Goal: Information Seeking & Learning: Learn about a topic

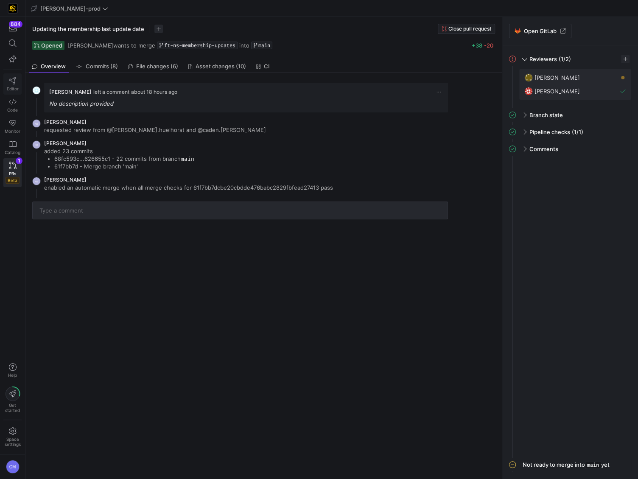
click at [17, 87] on span "Editor" at bounding box center [13, 88] width 12 height 5
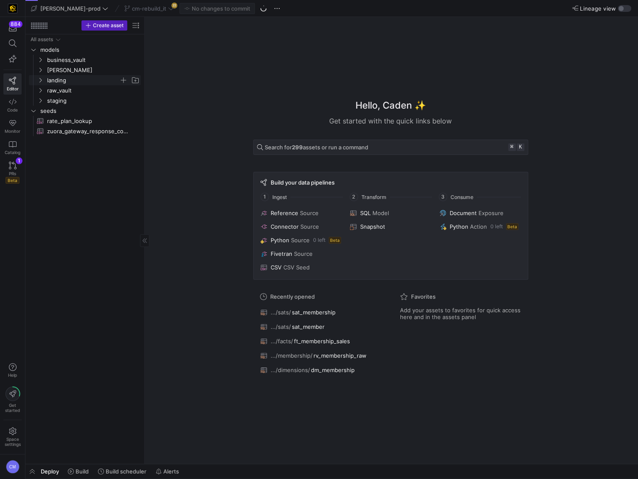
click at [78, 81] on span "landing" at bounding box center [83, 81] width 72 height 10
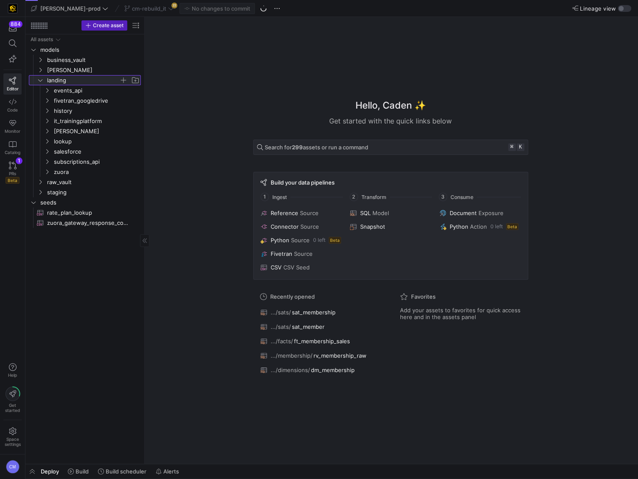
click at [78, 81] on span "landing" at bounding box center [83, 81] width 72 height 10
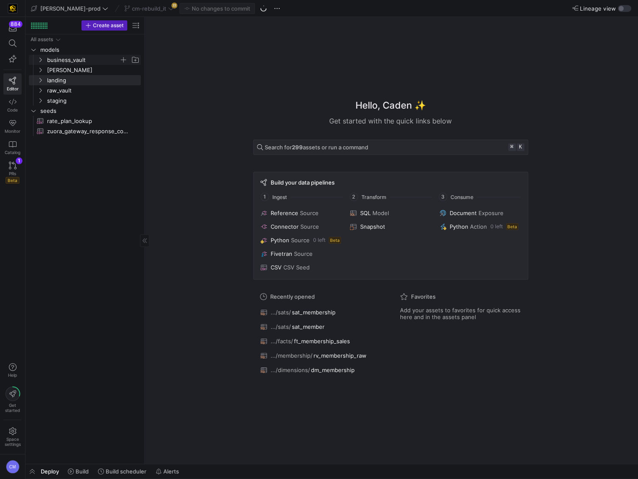
click at [76, 63] on span "business_vault" at bounding box center [83, 60] width 72 height 10
click at [76, 82] on span "links" at bounding box center [86, 81] width 65 height 10
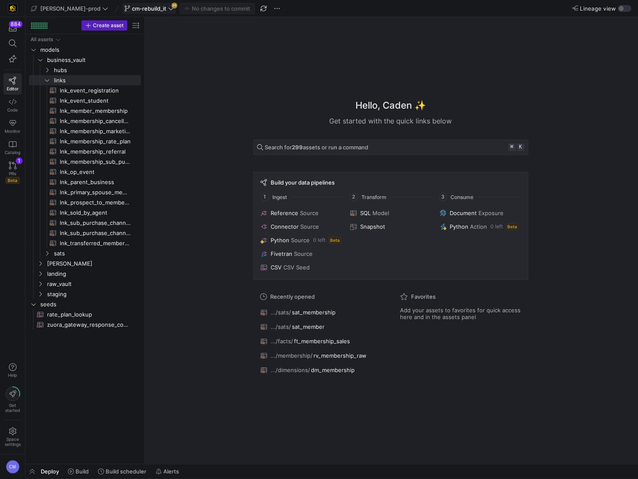
click at [133, 10] on span "cm-rebuild_it" at bounding box center [149, 8] width 34 height 7
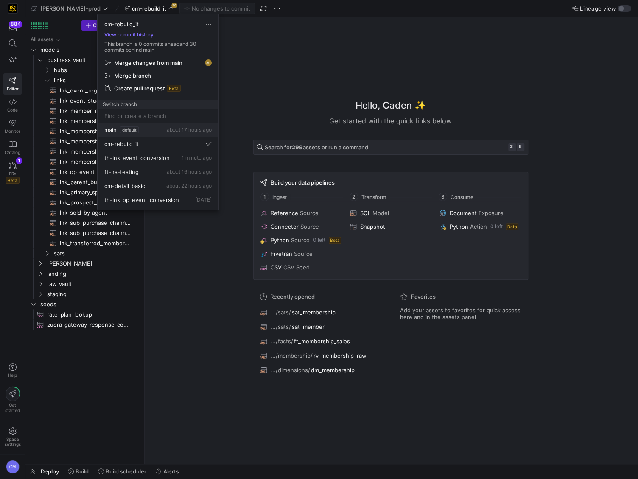
click at [138, 132] on div "main default about 17 hours ago" at bounding box center [157, 129] width 107 height 7
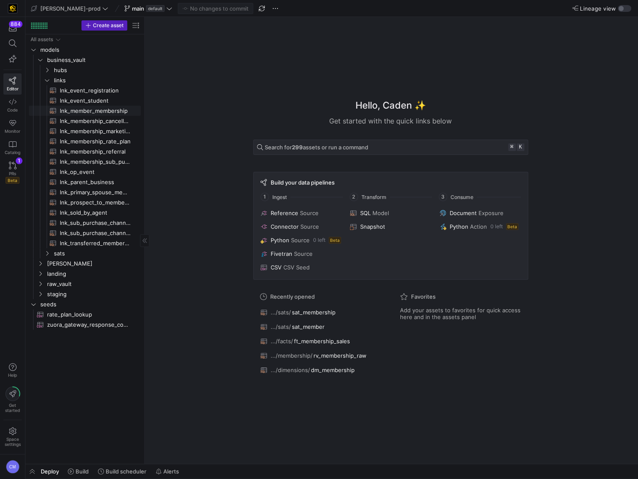
click at [107, 111] on span "lnk_member_membership​​​​​​​​​​" at bounding box center [95, 111] width 71 height 10
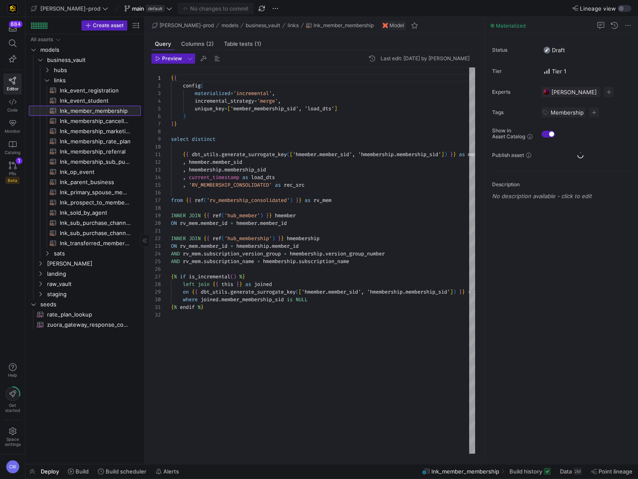
scroll to position [76, 0]
click at [92, 78] on span "links" at bounding box center [86, 81] width 65 height 10
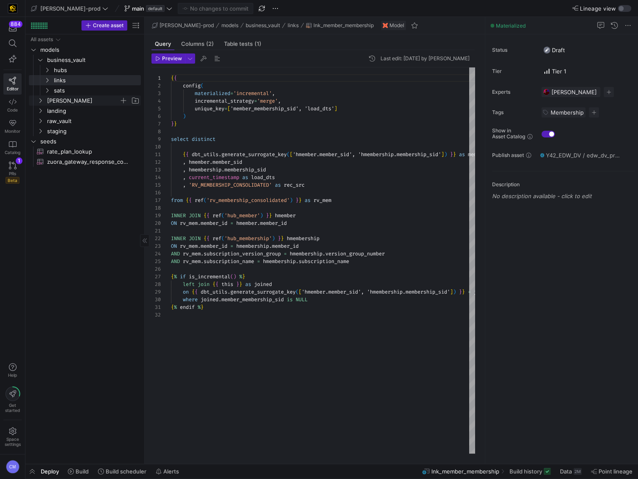
click at [83, 101] on span "[PERSON_NAME]" at bounding box center [83, 101] width 72 height 10
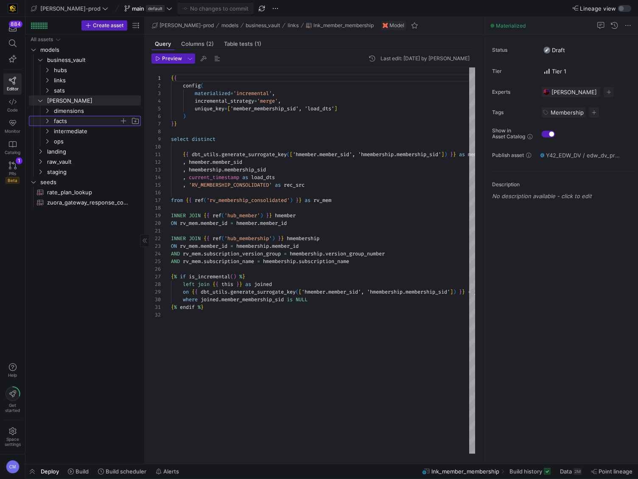
click at [82, 118] on span "facts" at bounding box center [86, 121] width 65 height 10
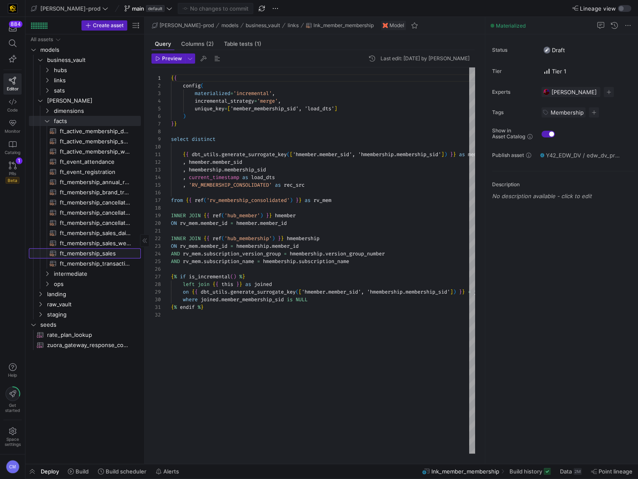
click at [94, 256] on span "ft_membership_sales​​​​​​​​​​" at bounding box center [95, 254] width 71 height 10
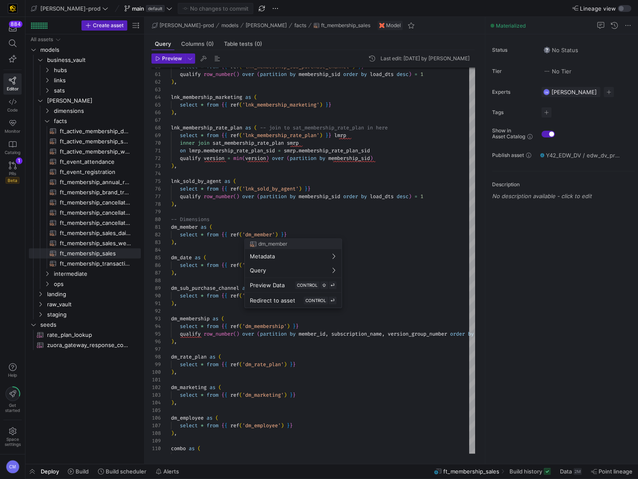
click at [343, 213] on div at bounding box center [319, 239] width 638 height 479
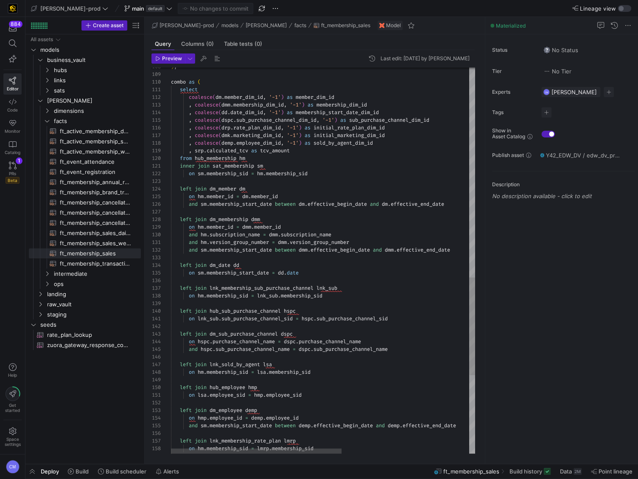
click at [266, 195] on div "and sm . membership_start_date between dm . effective_begin_date and dm . effec…" at bounding box center [436, 1] width 531 height 1524
click at [291, 197] on div "and sm . membership_start_date between dm . effective_begin_date and dm . effec…" at bounding box center [436, 1] width 531 height 1524
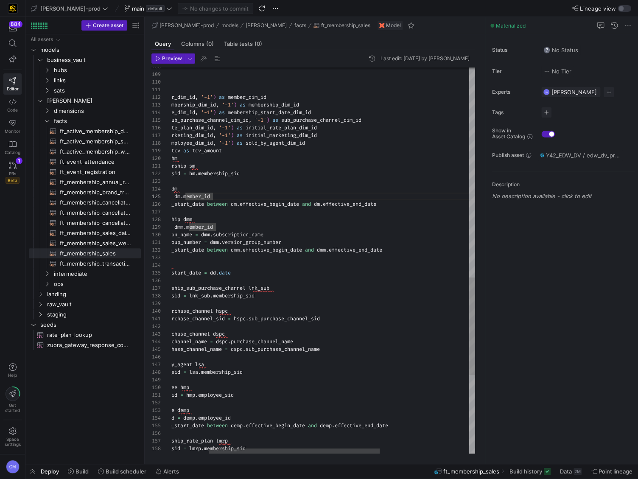
scroll to position [38, 280]
click at [389, 204] on div "and sm . membership_start_date between dm . effective_begin_date and dm . effec…" at bounding box center [368, 1] width 531 height 1524
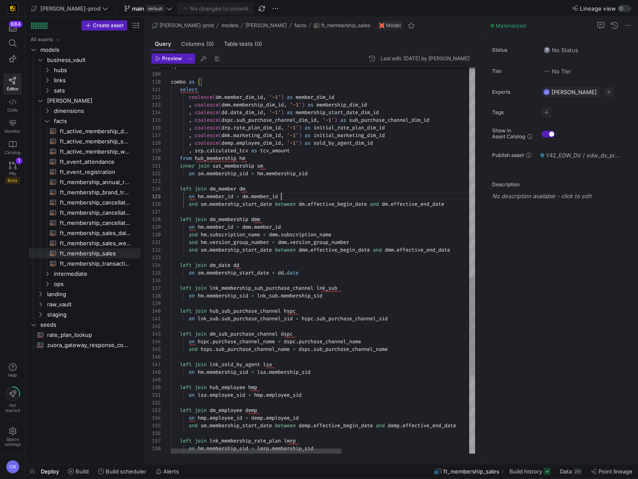
scroll to position [30, 110]
click at [345, 196] on div "and sm . membership_start_date between dm . effective_begin_date and dm . effec…" at bounding box center [436, 1] width 531 height 1524
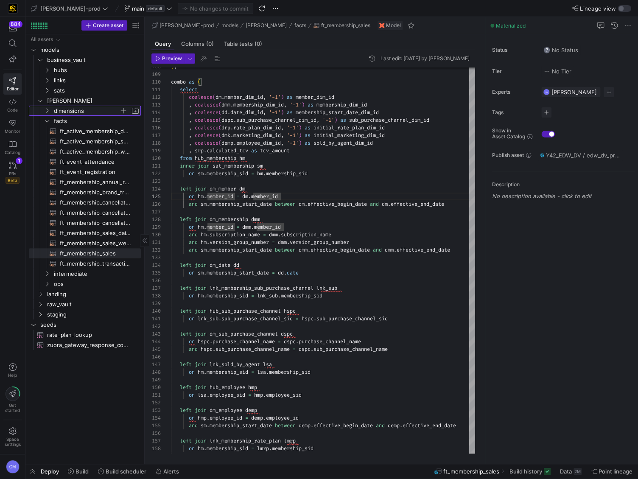
click at [89, 110] on span "dimensions" at bounding box center [86, 111] width 65 height 10
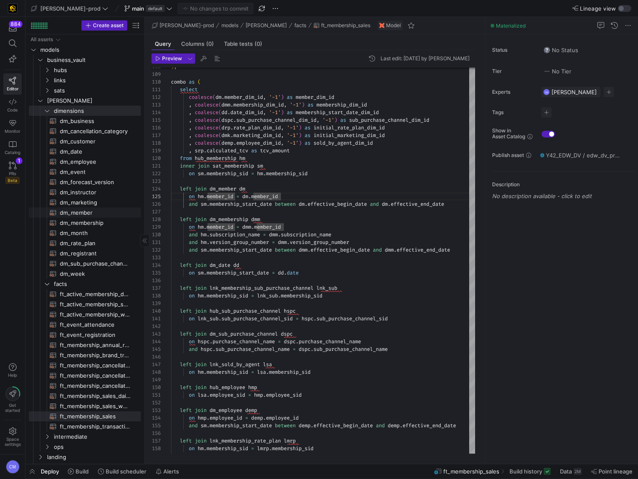
click at [103, 210] on span "dm_member​​​​​​​​​​" at bounding box center [95, 213] width 71 height 10
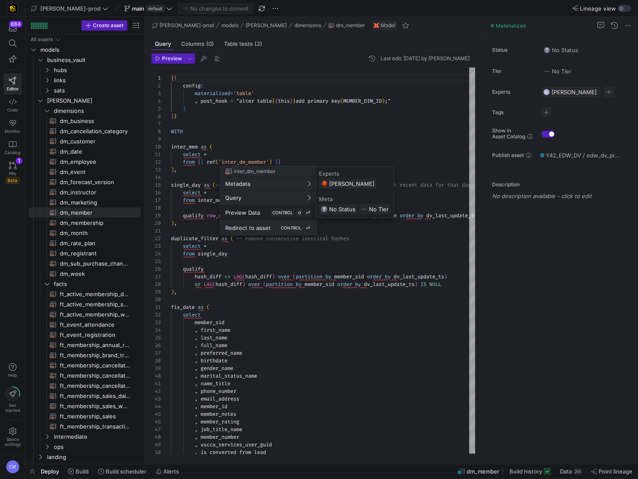
scroll to position [76, 0]
click at [264, 226] on span "Redirect to asset" at bounding box center [247, 227] width 45 height 7
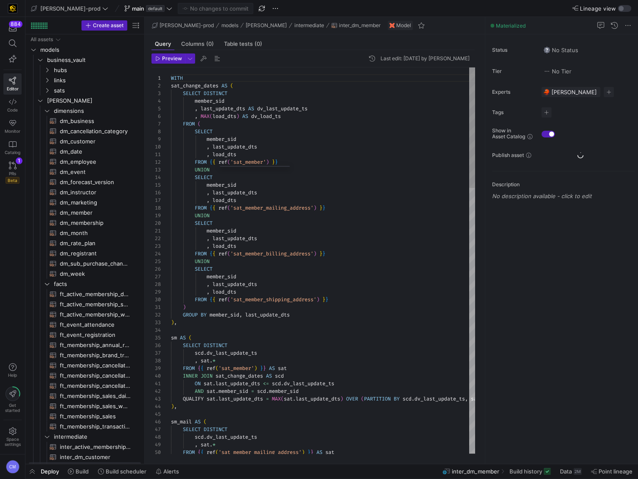
scroll to position [8, 0]
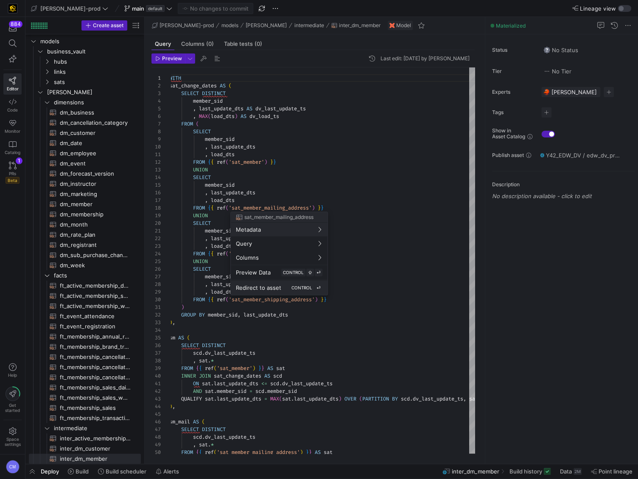
click at [292, 281] on button "Redirect to asset CONTROL ⏎" at bounding box center [279, 287] width 97 height 14
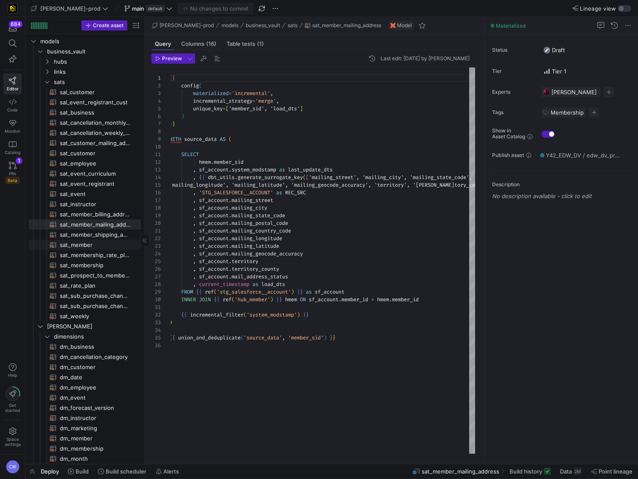
click at [102, 247] on span "sat_member​​​​​​​​​​" at bounding box center [95, 245] width 71 height 10
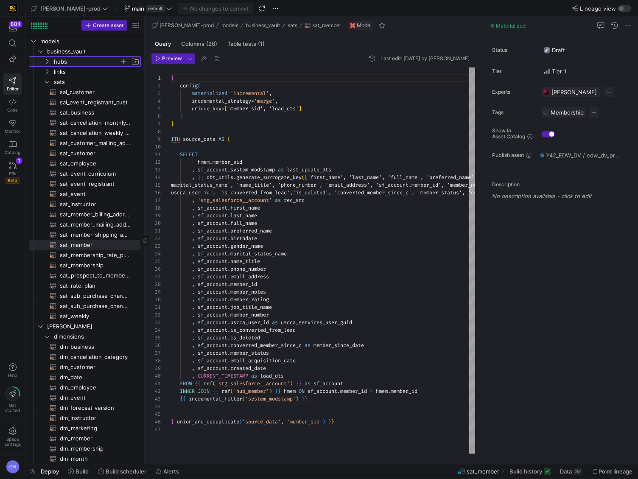
click at [70, 59] on span "hubs" at bounding box center [86, 62] width 65 height 10
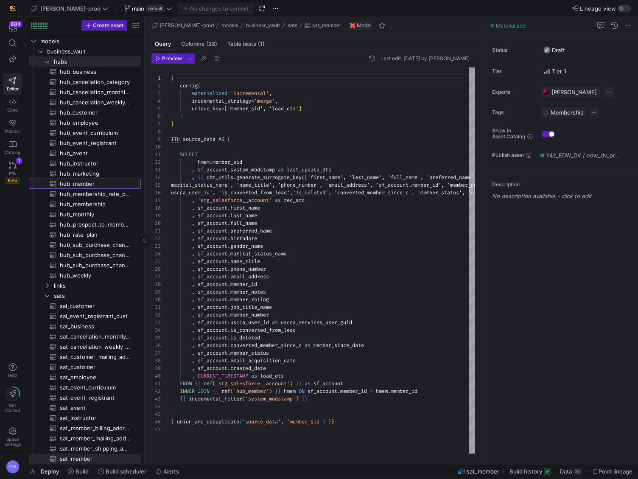
click at [97, 183] on span "hub_member​​​​​​​​​​" at bounding box center [95, 184] width 71 height 10
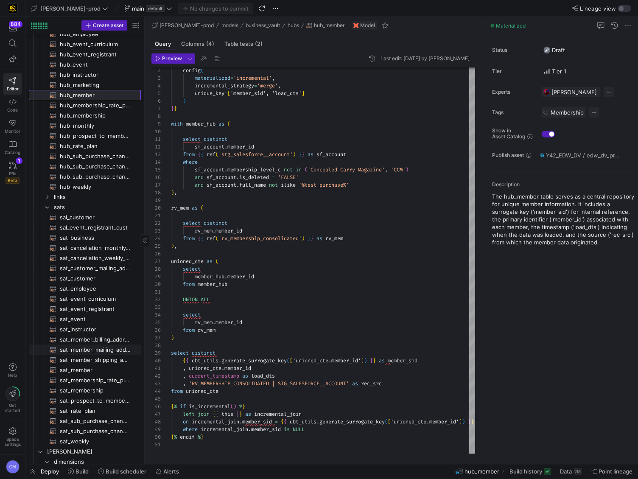
scroll to position [103, 0]
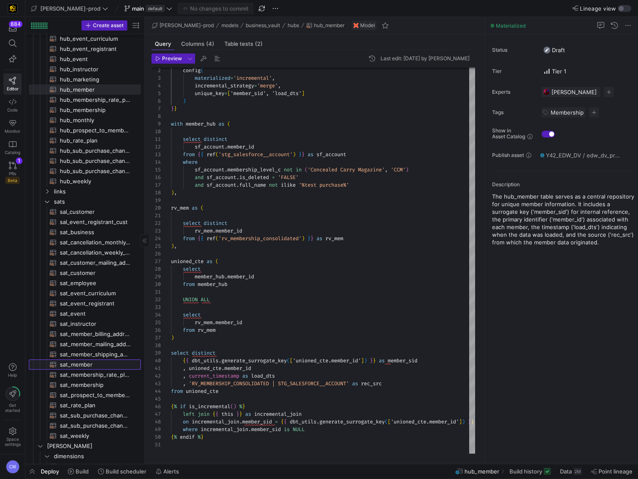
click at [97, 366] on span "sat_member​​​​​​​​​​" at bounding box center [95, 365] width 71 height 10
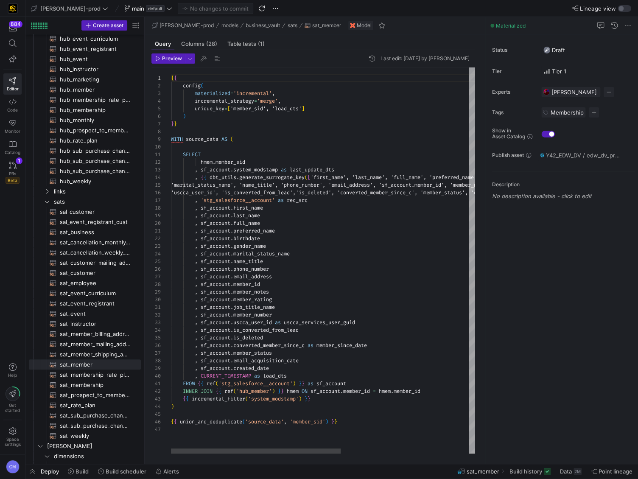
type textarea ", sf_account.job_title_name , sf_account.member_number , sf_account.uscca_user_…"
click at [352, 353] on div "{ { config ( materialized = 'incremental' , incremental_strategy = 'merge' , un…" at bounding box center [438, 260] width 534 height 386
click at [259, 337] on div "{ { config ( materialized = 'incremental' , incremental_strategy = 'merge' , un…" at bounding box center [438, 260] width 534 height 386
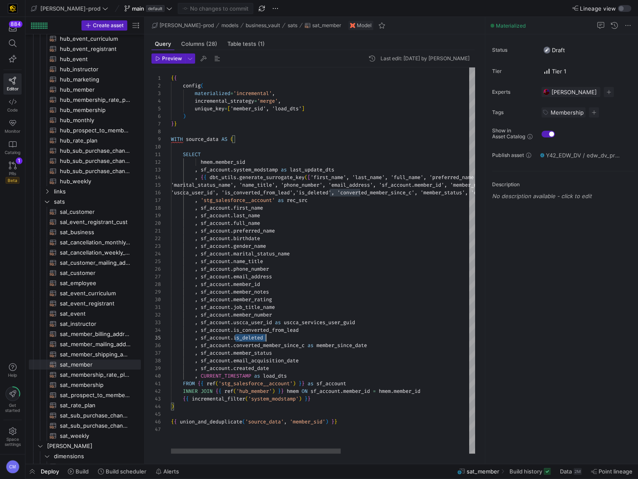
click at [259, 337] on div "{ { config ( materialized = 'incremental' , incremental_strategy = 'merge' , un…" at bounding box center [438, 260] width 534 height 386
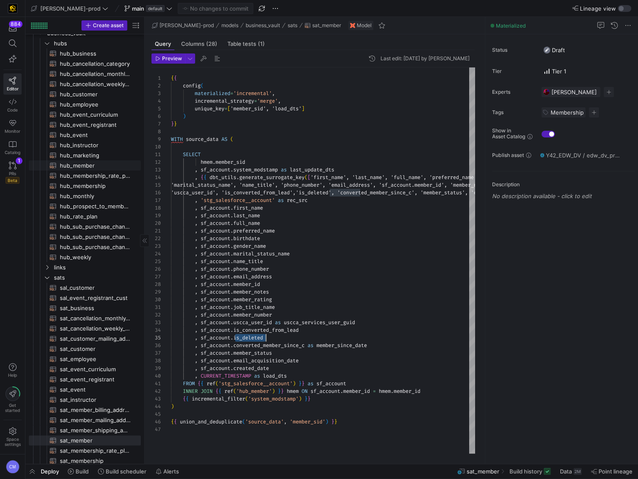
scroll to position [22, 0]
